Goal: Information Seeking & Learning: Learn about a topic

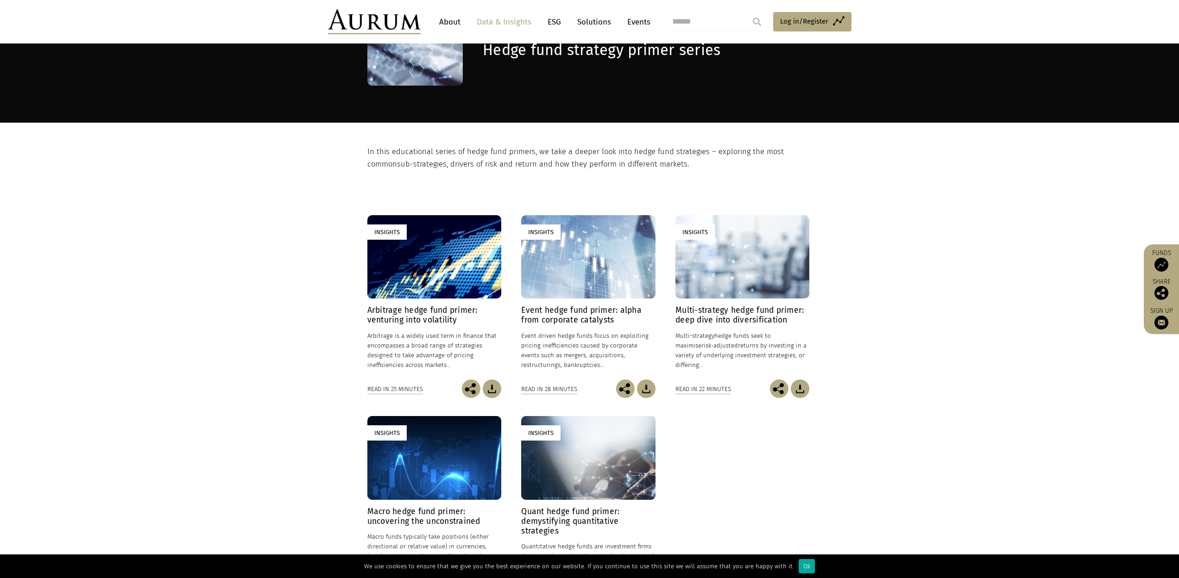
scroll to position [84, 0]
click at [823, 514] on section "Insights Arbitrage hedge fund primer: venturing into volatility [DATE] Arbitrag…" at bounding box center [589, 405] width 1179 height 470
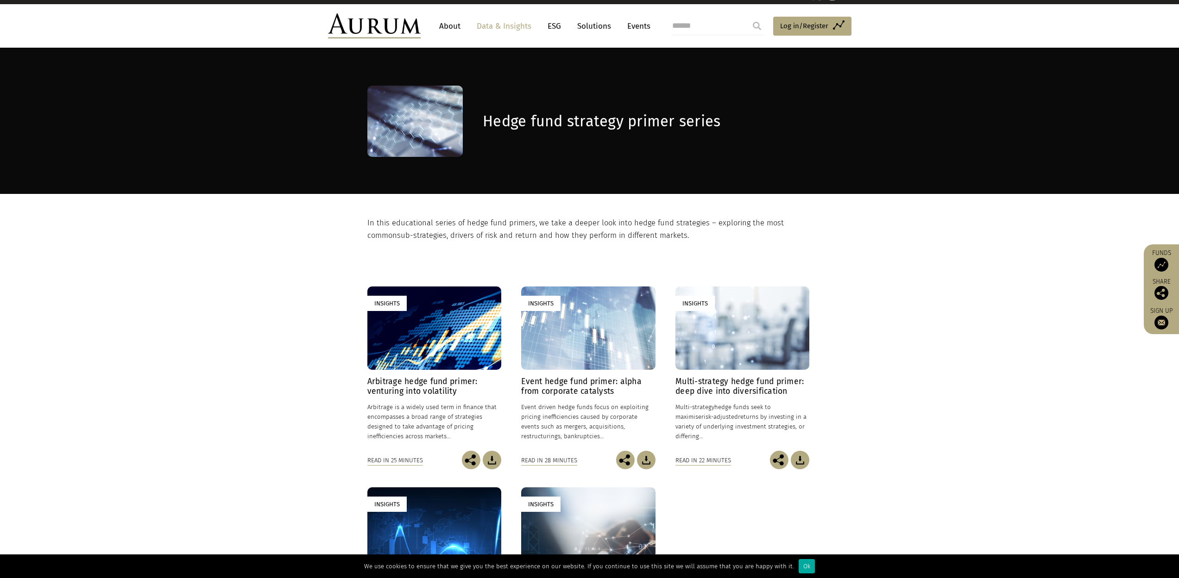
scroll to position [0, 0]
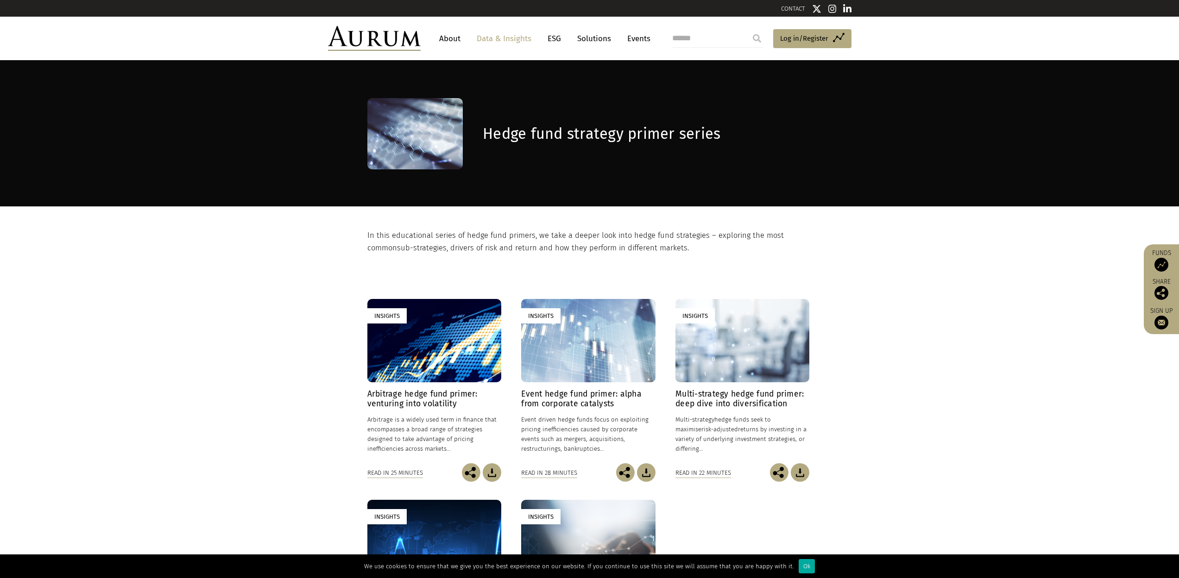
click at [115, 376] on section "Insights Arbitrage hedge fund primer: venturing into volatility [DATE] Arbitrag…" at bounding box center [589, 489] width 1179 height 470
click at [192, 286] on section "Insights Arbitrage hedge fund primer: venturing into volatility [DATE] Arbitrag…" at bounding box center [589, 489] width 1179 height 470
click at [281, 317] on section "Insights Arbitrage hedge fund primer: venturing into volatility [DATE] Arbitrag…" at bounding box center [589, 489] width 1179 height 470
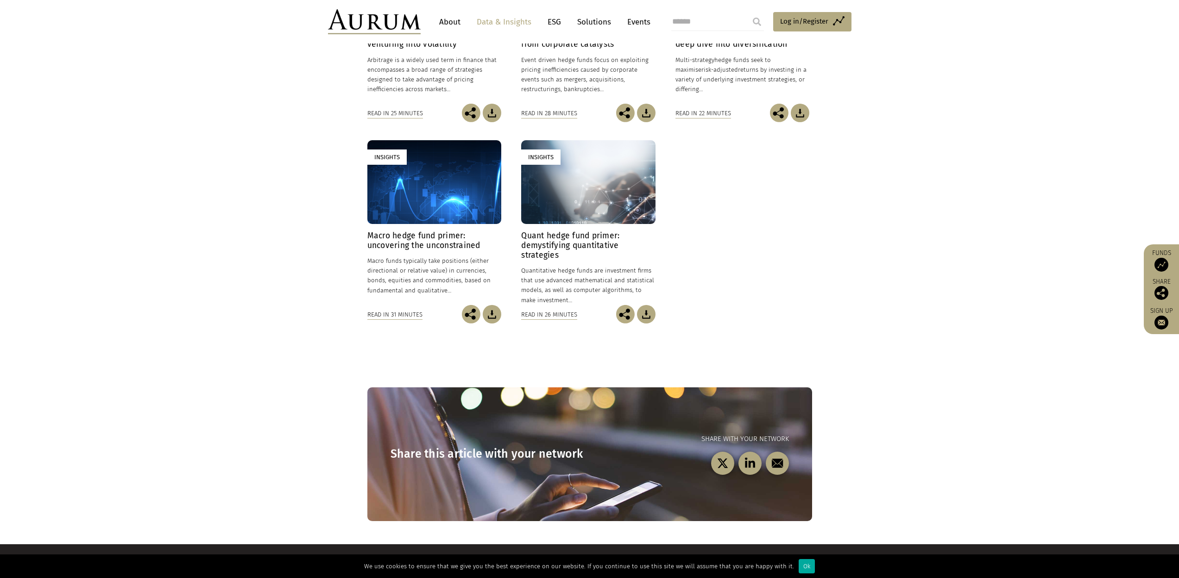
scroll to position [307, 0]
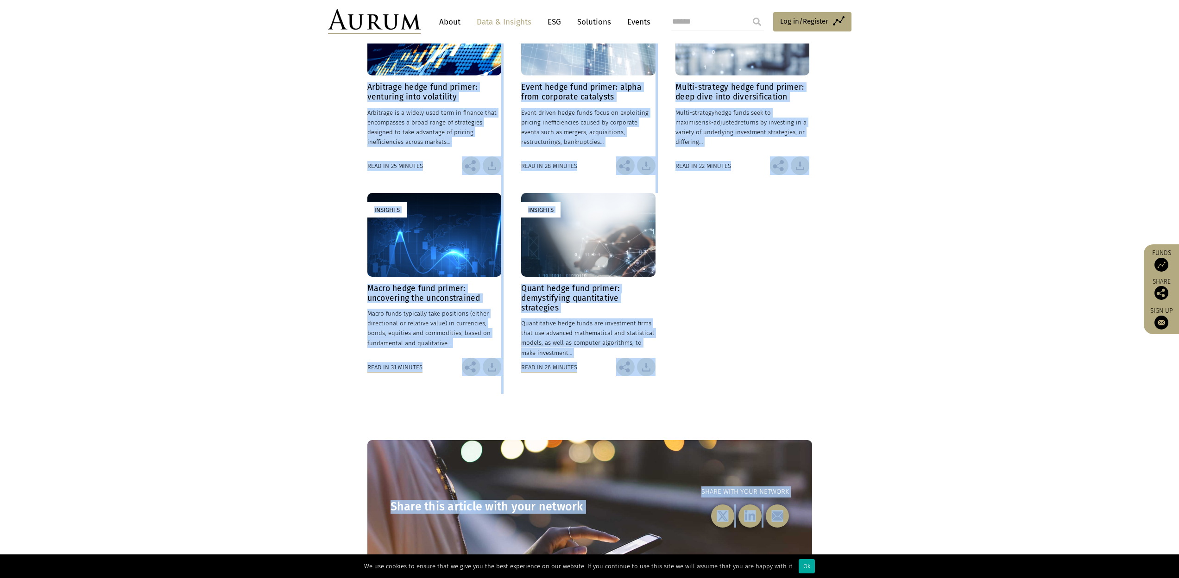
drag, startPoint x: 329, startPoint y: 157, endPoint x: 920, endPoint y: 549, distance: 709.3
click at [919, 549] on main "Hedge fund strategy primer series In this educational series of hedge fund prim…" at bounding box center [589, 175] width 1179 height 844
click at [863, 403] on section "Insights Arbitrage hedge fund primer: venturing into volatility [DATE] Arbitrag…" at bounding box center [589, 182] width 1179 height 470
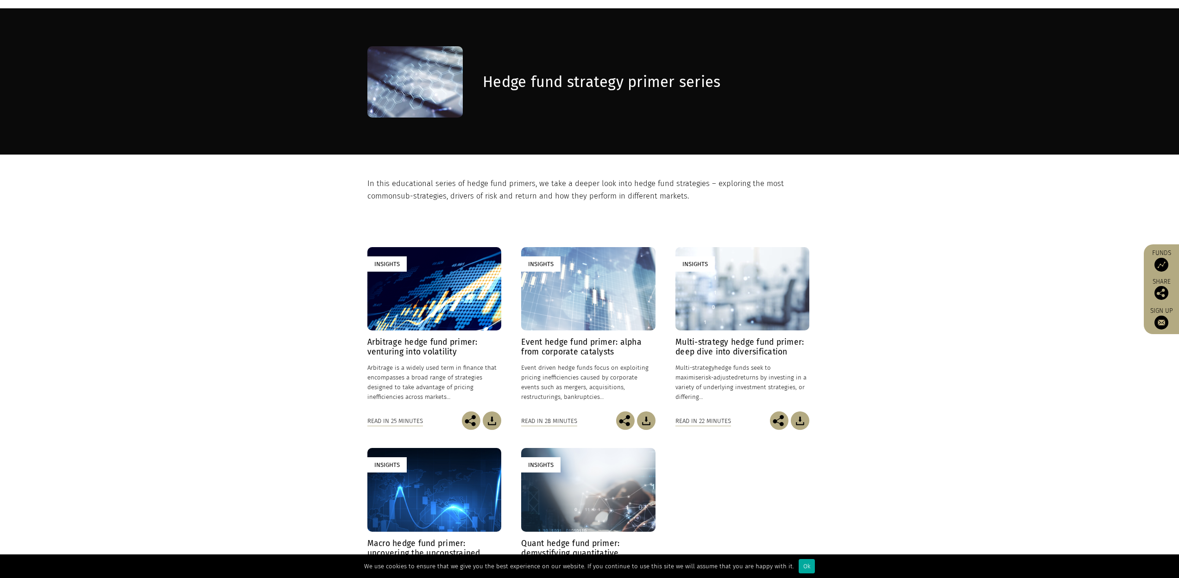
scroll to position [0, 0]
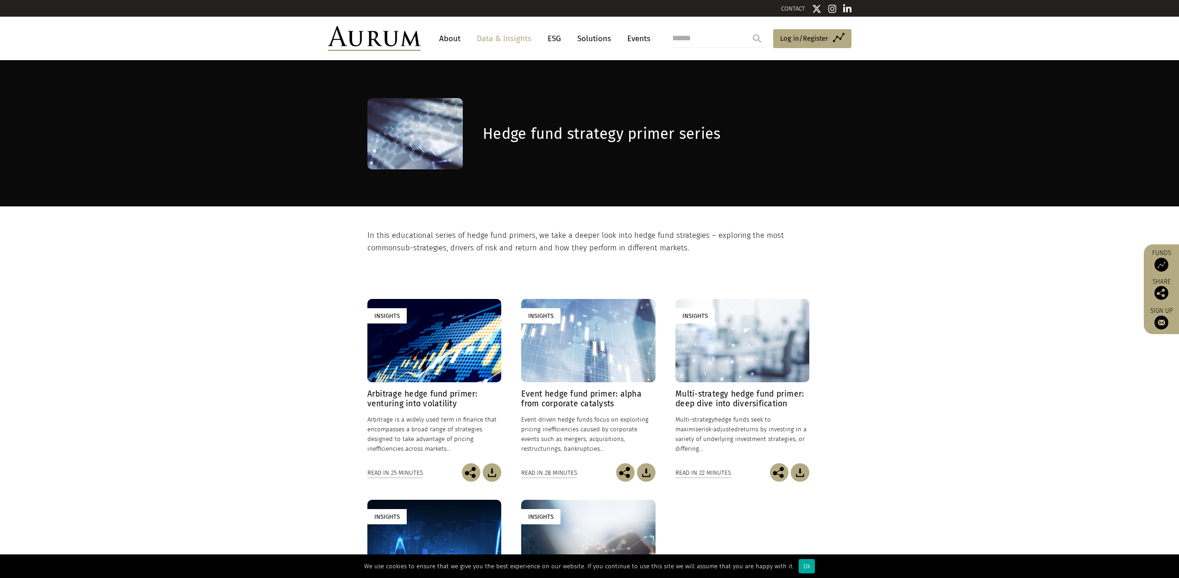
click at [437, 256] on section "Insights Arbitrage hedge fund primer: venturing into volatility [DATE] Arbitrag…" at bounding box center [589, 489] width 1179 height 470
click at [440, 250] on p "In this educational series of hedge fund primers, we take a deeper look into he…" at bounding box center [588, 242] width 442 height 25
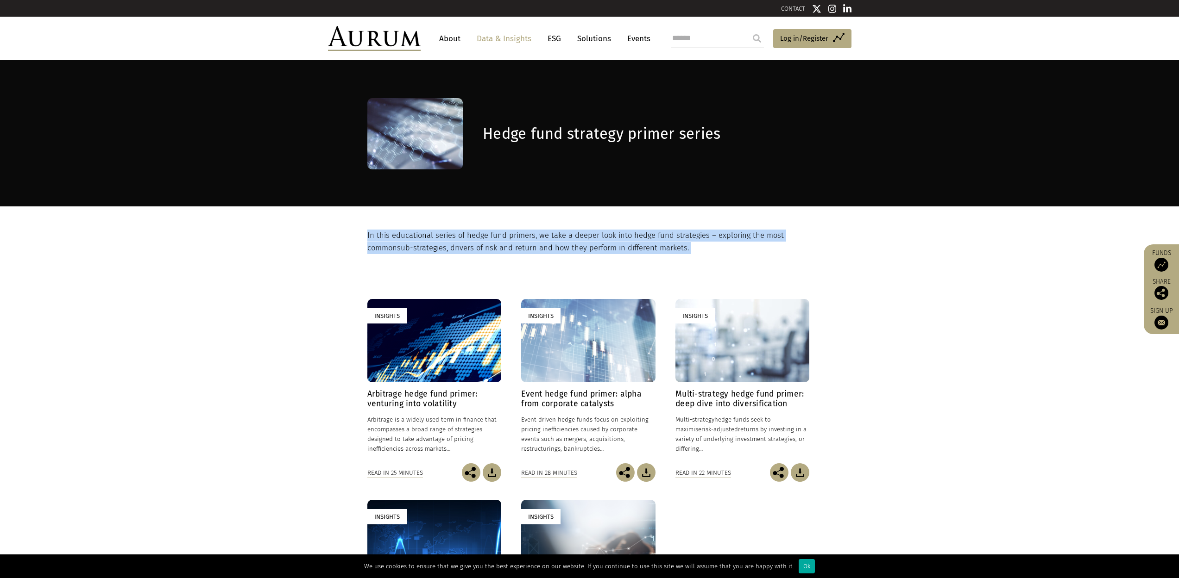
click at [440, 250] on p "In this educational series of hedge fund primers, we take a deeper look into he…" at bounding box center [588, 242] width 442 height 25
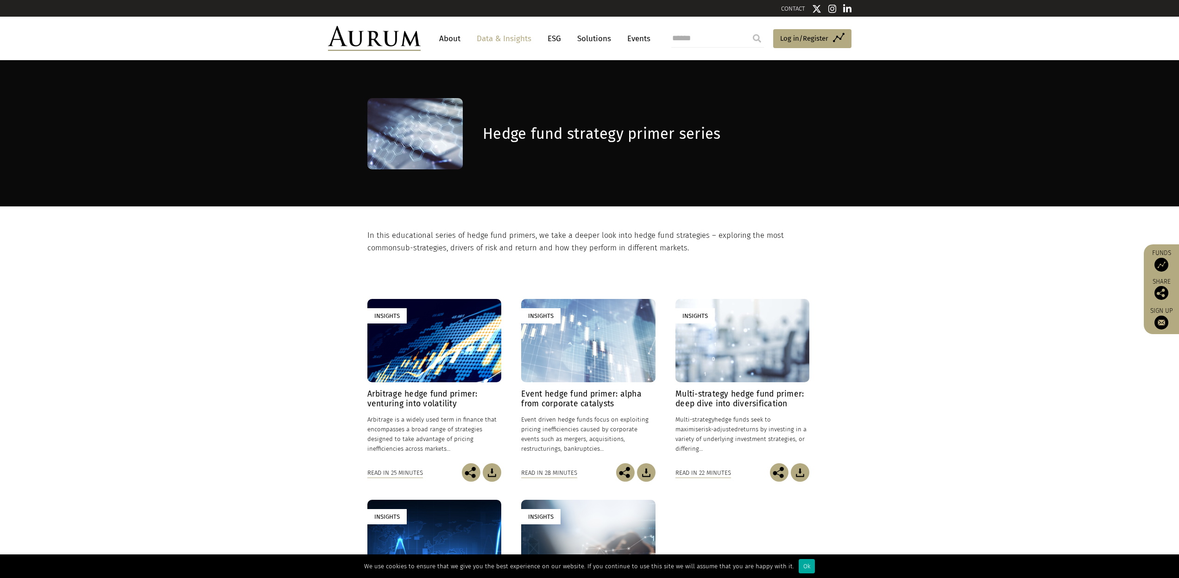
click at [395, 258] on section "Insights Arbitrage hedge fund primer: venturing into volatility [DATE] Arbitrag…" at bounding box center [589, 489] width 1179 height 470
